Goal: Information Seeking & Learning: Learn about a topic

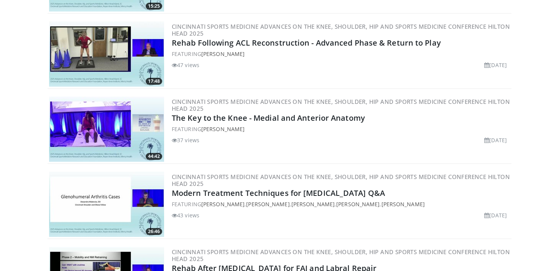
scroll to position [5064, 0]
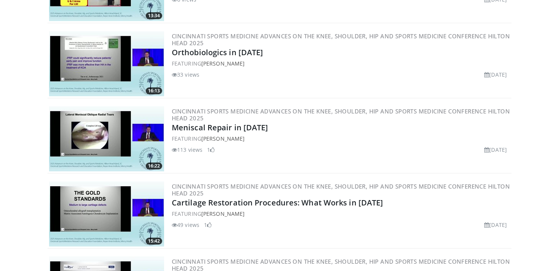
click at [311, 149] on div "113 views August 25, 2025 1" at bounding box center [341, 150] width 338 height 8
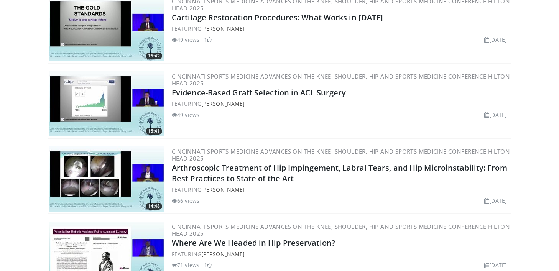
scroll to position [5324, 0]
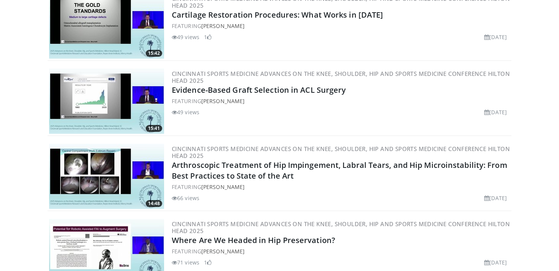
click at [300, 84] on div "Cincinnati Sports Medicine Advances on the Knee, Shoulder, Hip and Sports Medic…" at bounding box center [341, 101] width 338 height 65
click at [299, 85] on link "Evidence-Based Graft Selection in ACL Surgery" at bounding box center [259, 90] width 174 height 10
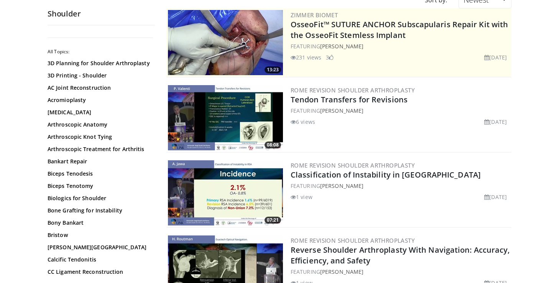
scroll to position [88, 0]
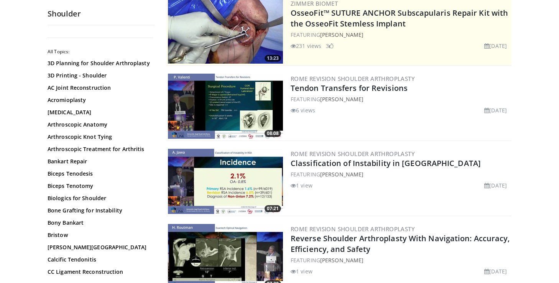
click at [234, 188] on img at bounding box center [225, 181] width 115 height 65
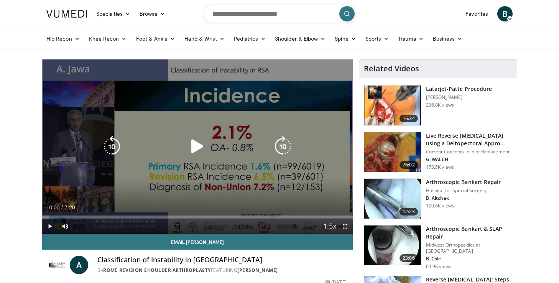
click at [197, 151] on icon "Video Player" at bounding box center [197, 146] width 21 height 21
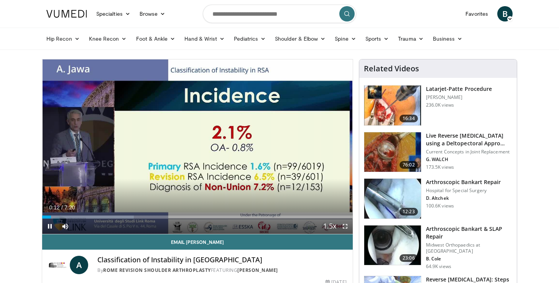
click at [344, 225] on span "Video Player" at bounding box center [344, 225] width 15 height 15
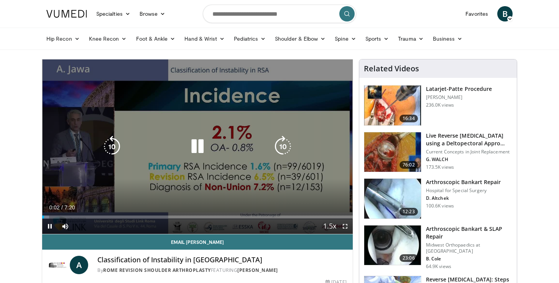
click at [180, 137] on div "20 seconds Tap to unmute" at bounding box center [197, 146] width 310 height 174
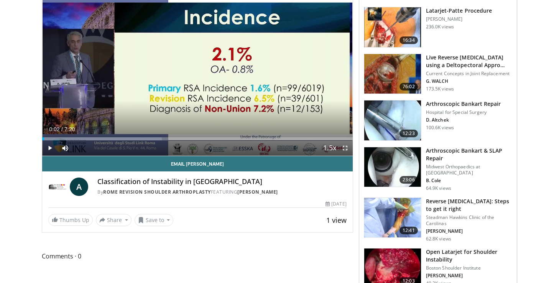
scroll to position [77, 0]
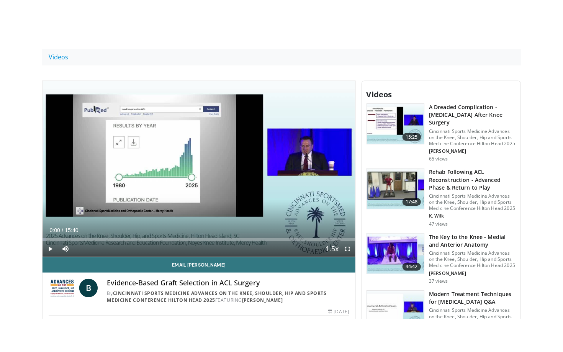
scroll to position [161, 0]
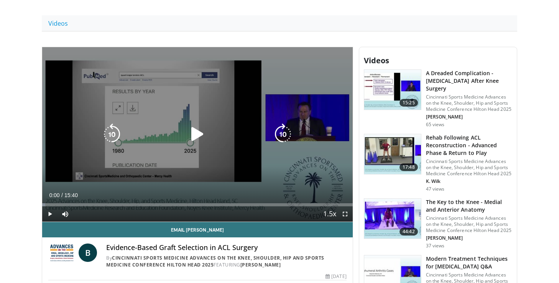
click at [193, 133] on icon "Video Player" at bounding box center [197, 133] width 21 height 21
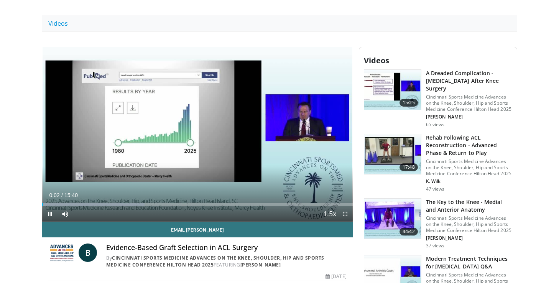
click at [347, 211] on span "Video Player" at bounding box center [344, 213] width 15 height 15
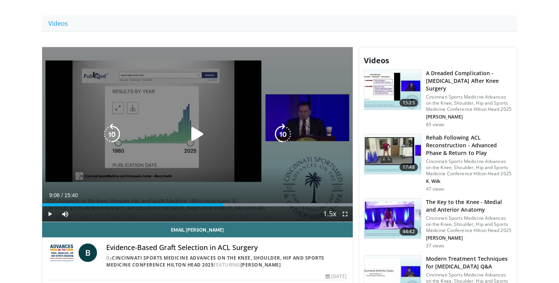
click at [193, 129] on icon "Video Player" at bounding box center [197, 133] width 21 height 21
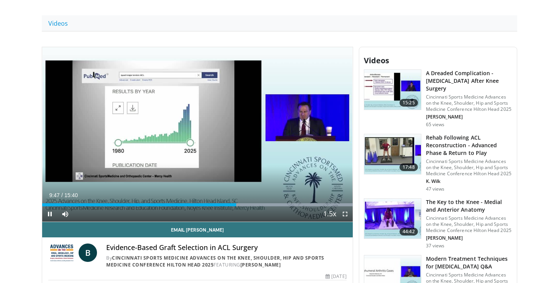
click at [345, 214] on span "Video Player" at bounding box center [344, 213] width 15 height 15
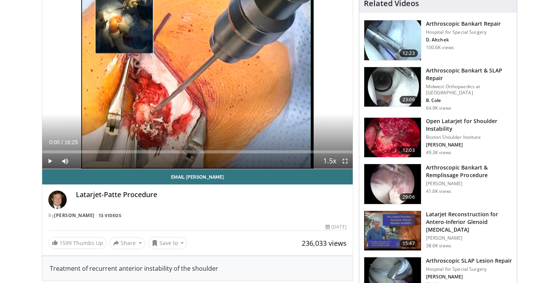
scroll to position [65, 0]
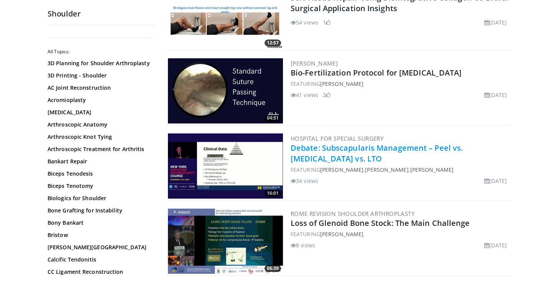
scroll to position [1498, 0]
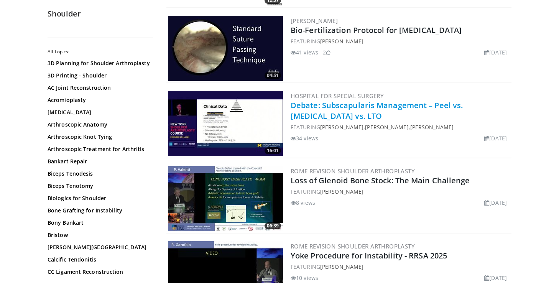
click at [340, 105] on link "Debate: Subscapularis Management – Peel vs. Tenotomy vs. LTO" at bounding box center [376, 110] width 172 height 21
